Goal: Transaction & Acquisition: Purchase product/service

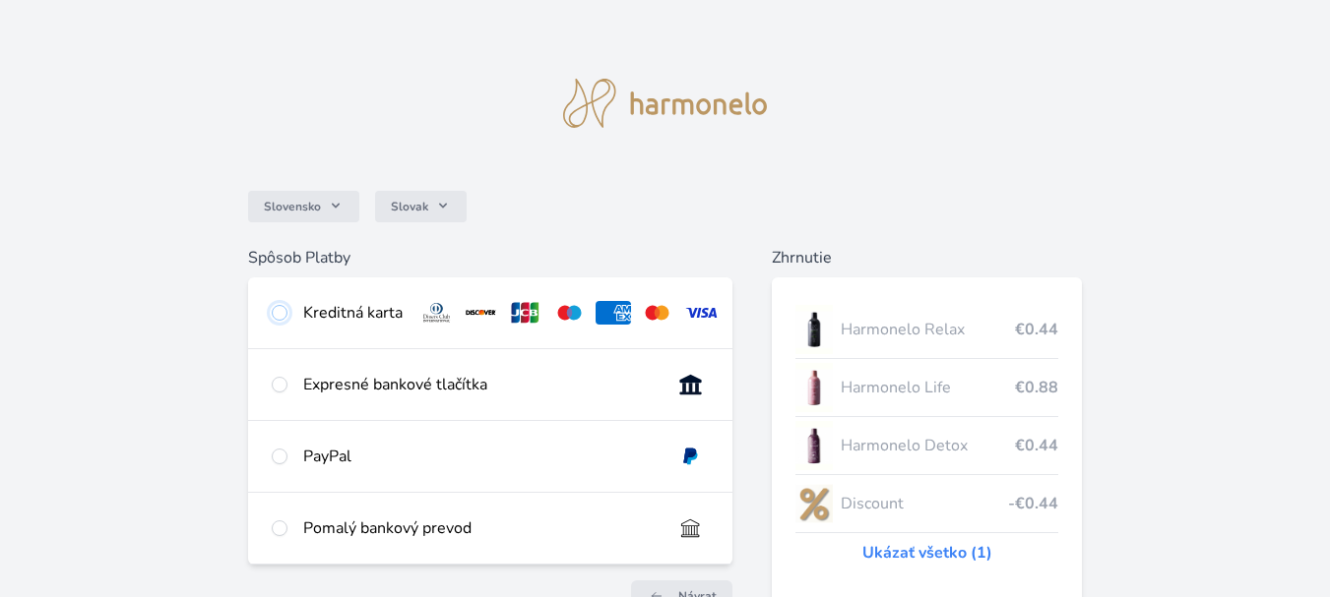
click at [278, 316] on input "radio" at bounding box center [280, 313] width 16 height 16
radio input "true"
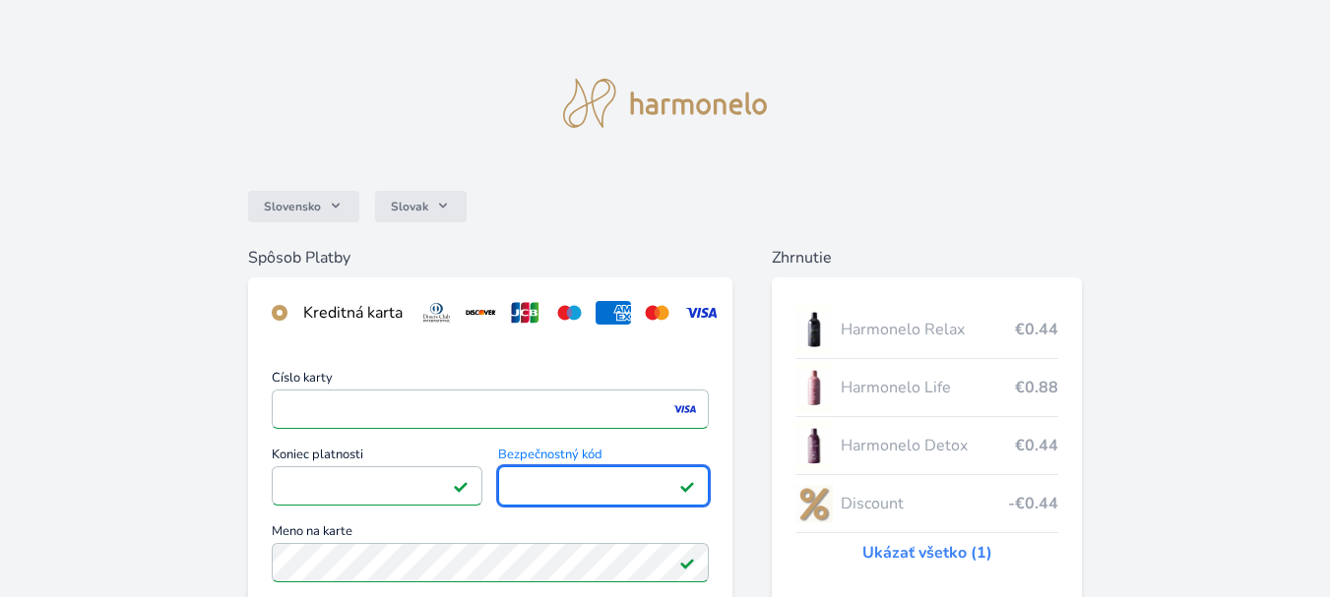
scroll to position [488, 0]
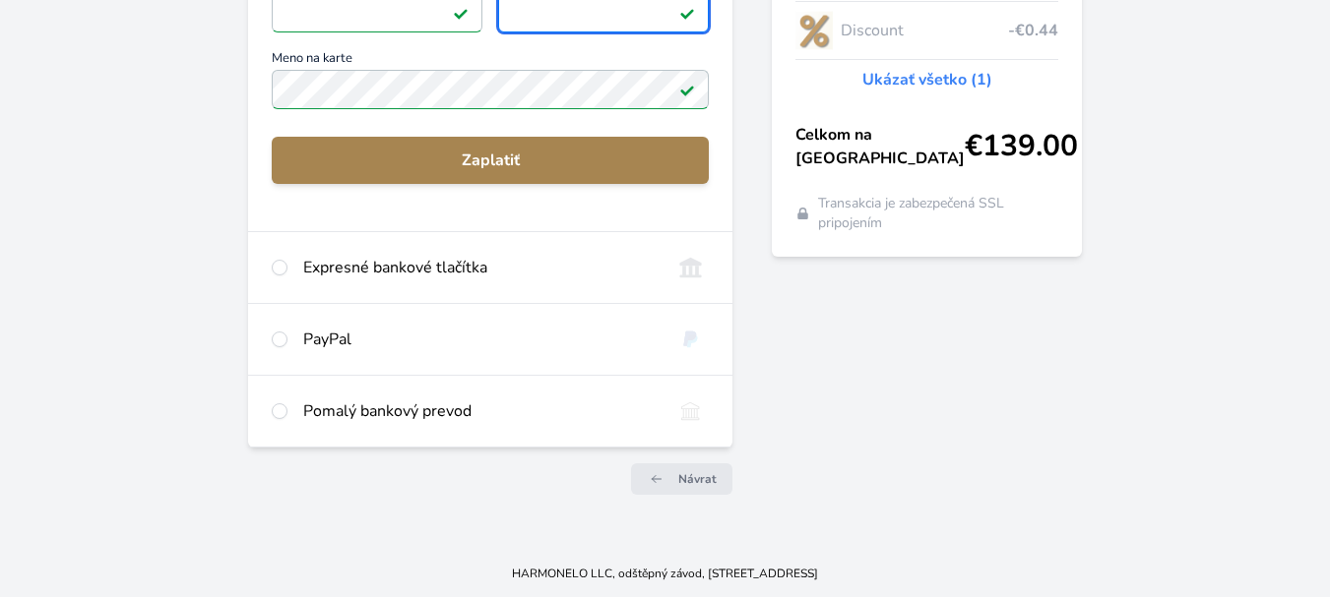
click at [498, 159] on span "Zaplatiť" at bounding box center [489, 161] width 405 height 24
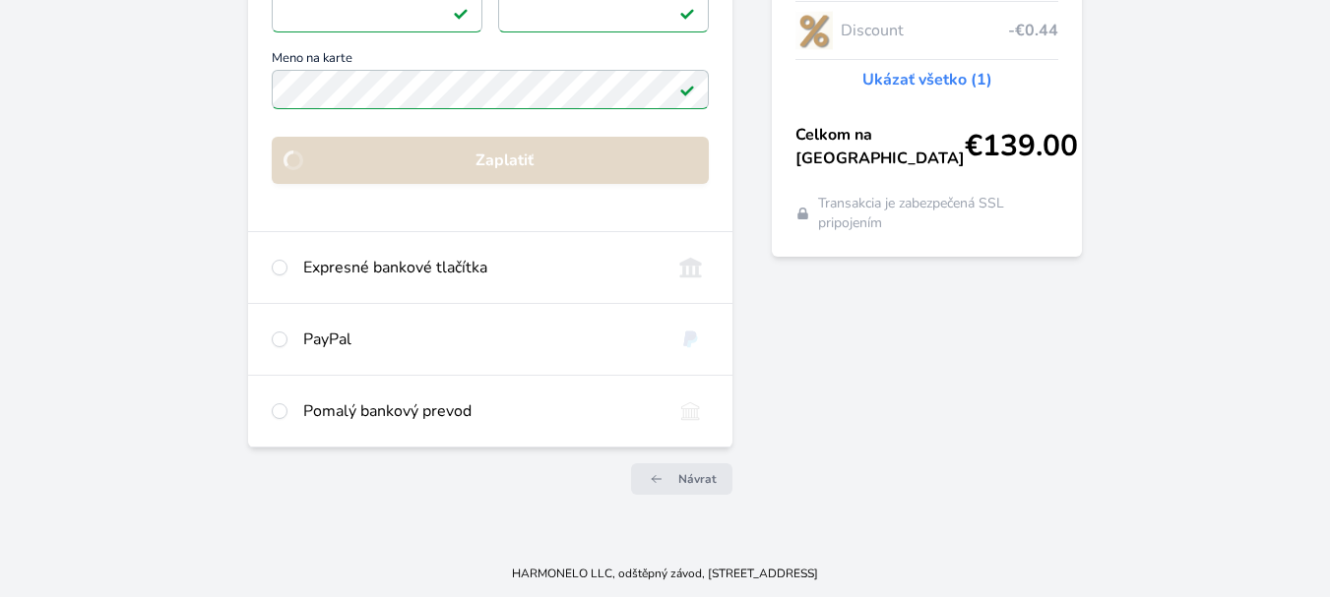
scroll to position [274, 0]
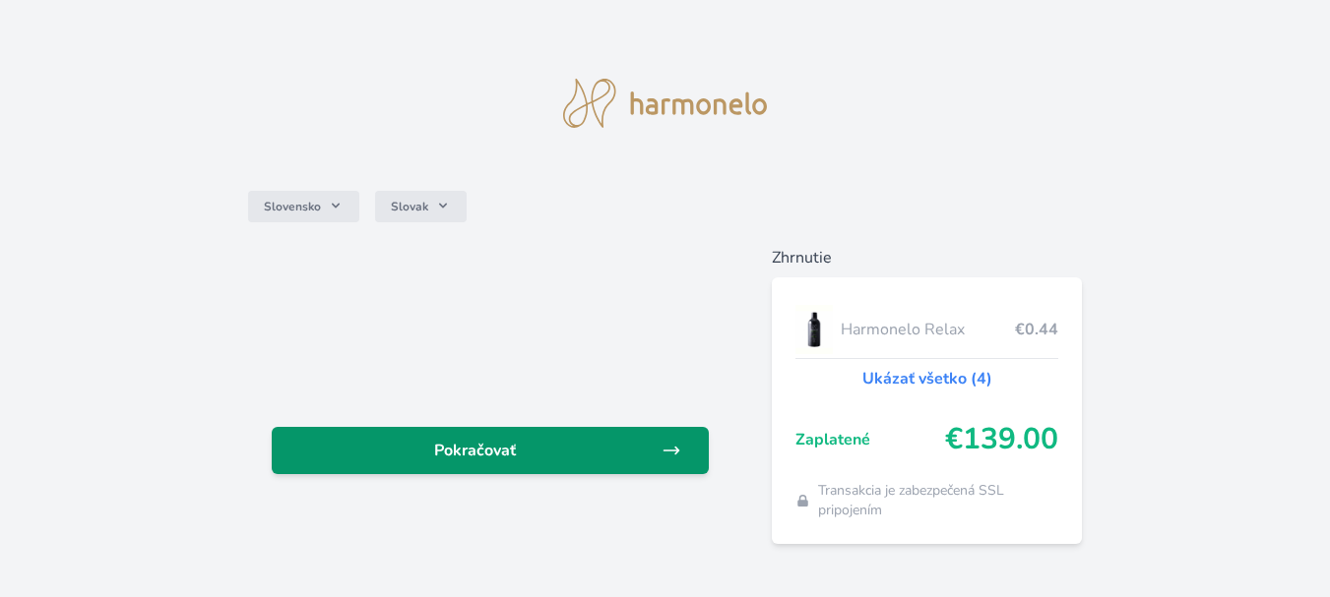
click at [624, 437] on link "Pokračovať" at bounding box center [490, 450] width 437 height 47
